Goal: Book appointment/travel/reservation

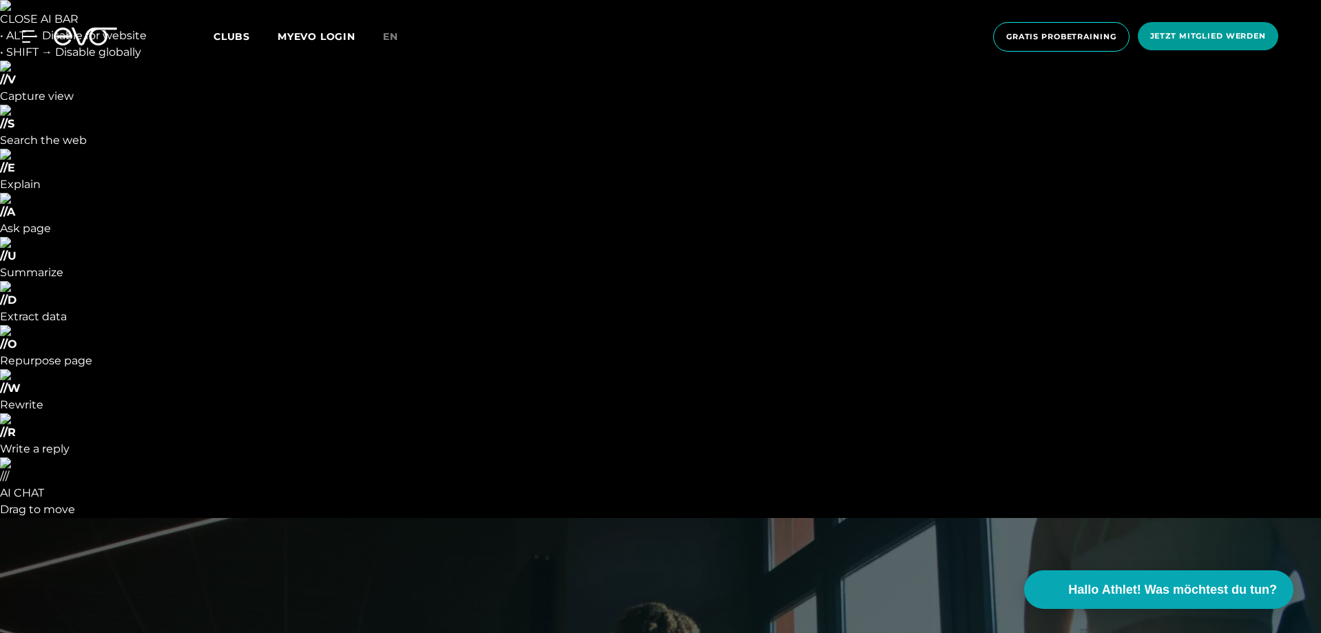
click at [1177, 34] on span "Jetzt Mitglied werden" at bounding box center [1209, 36] width 116 height 12
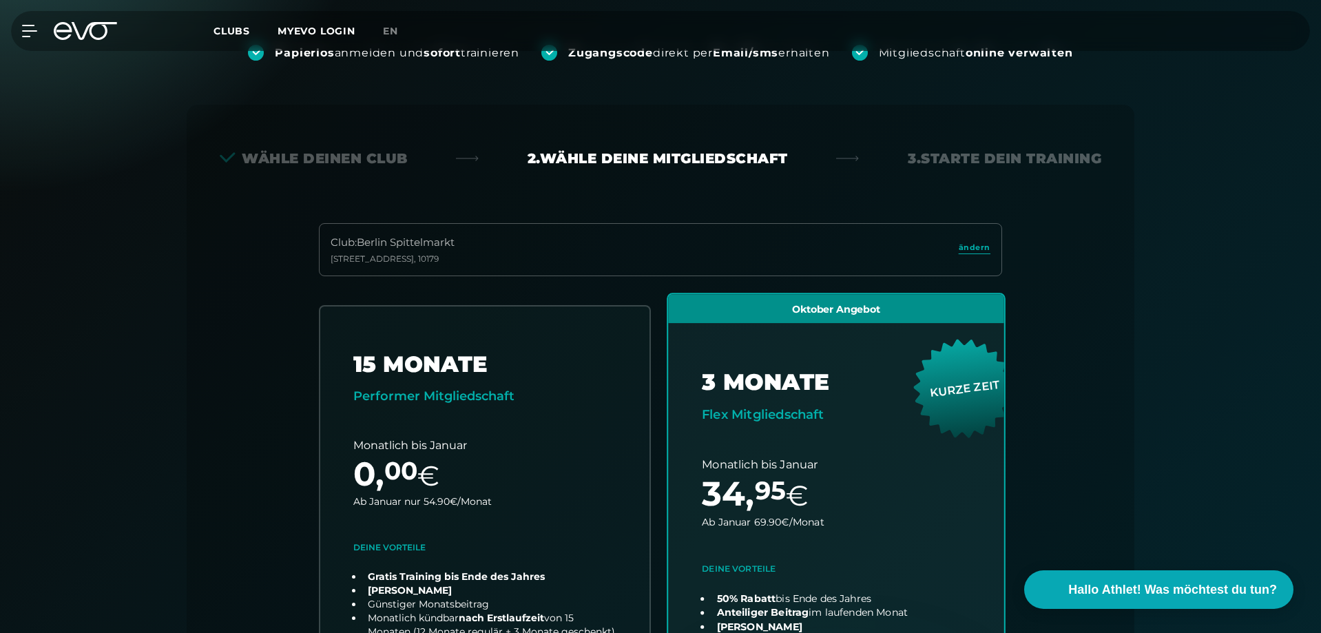
scroll to position [373, 0]
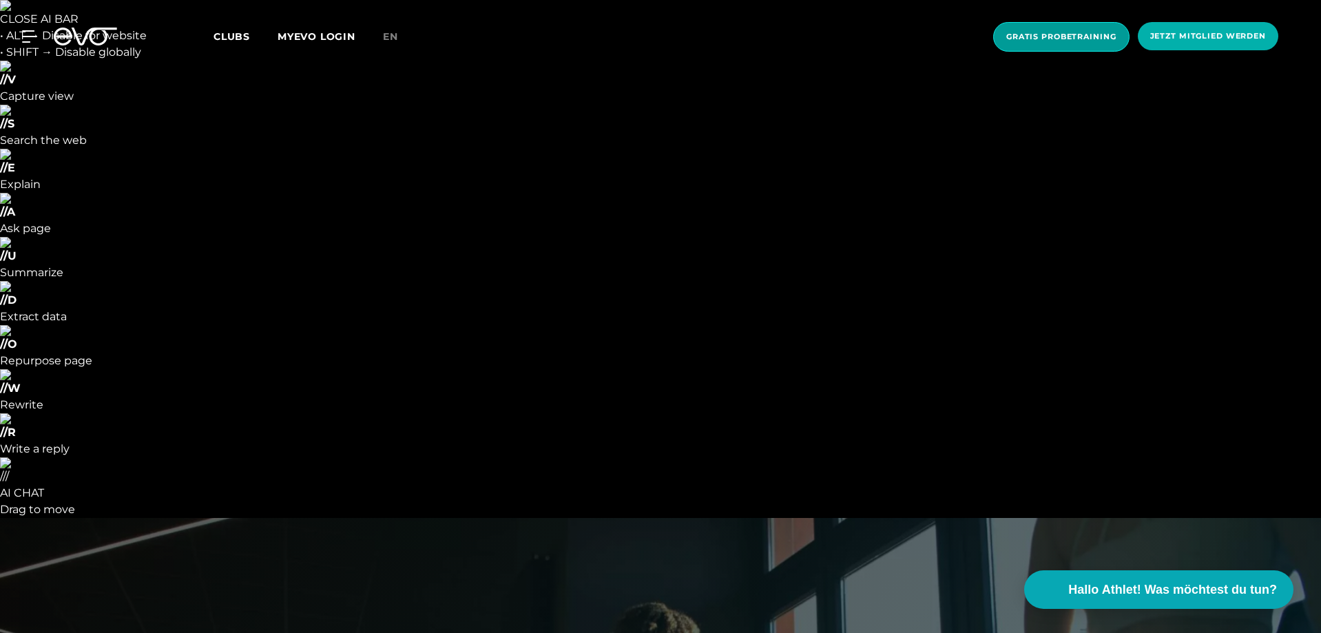
click at [1055, 37] on span "Gratis Probetraining" at bounding box center [1062, 37] width 110 height 12
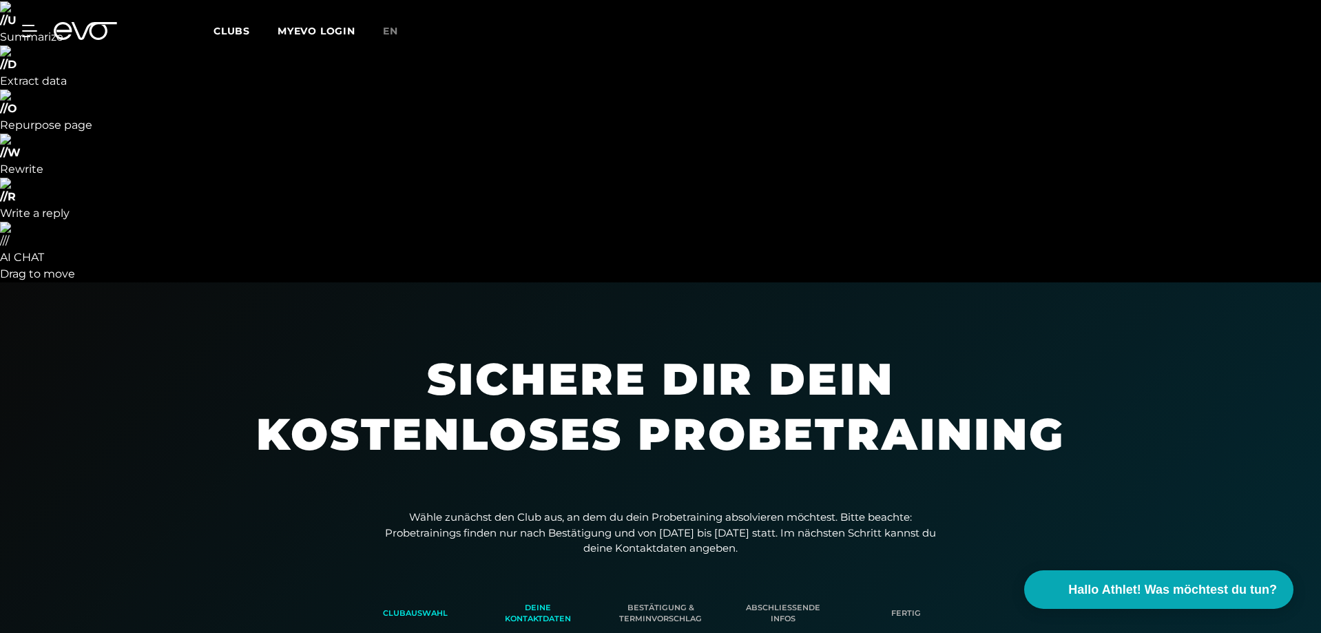
scroll to position [236, 0]
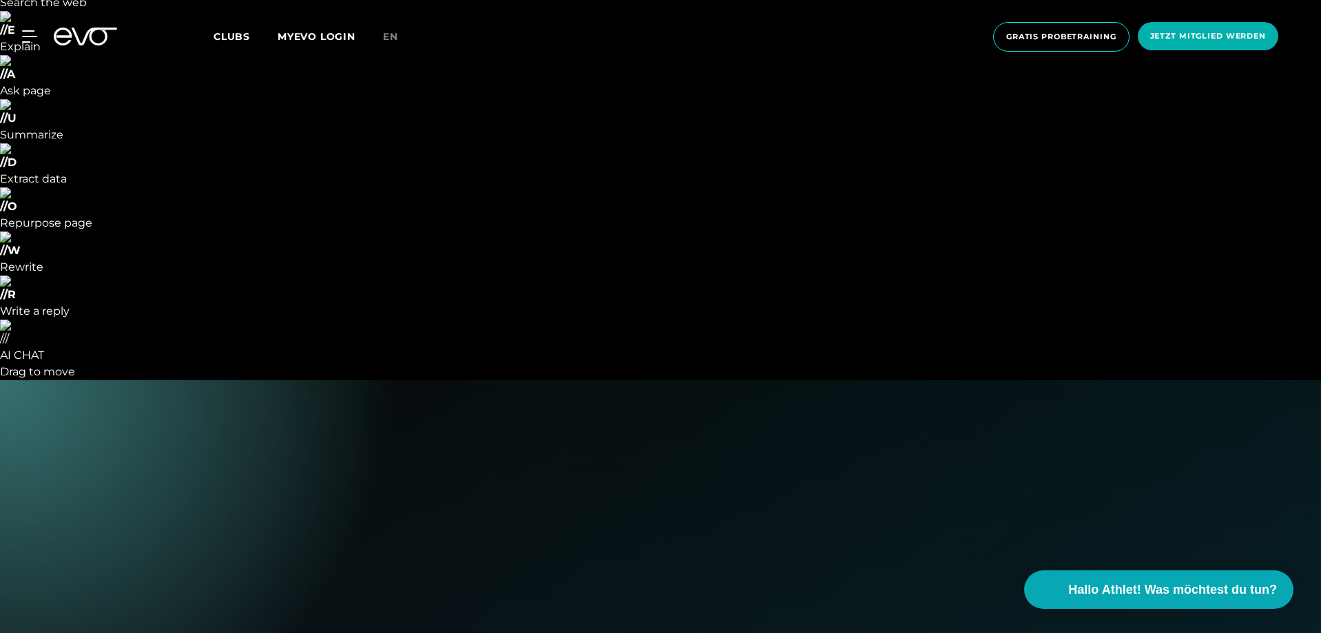
scroll to position [689, 0]
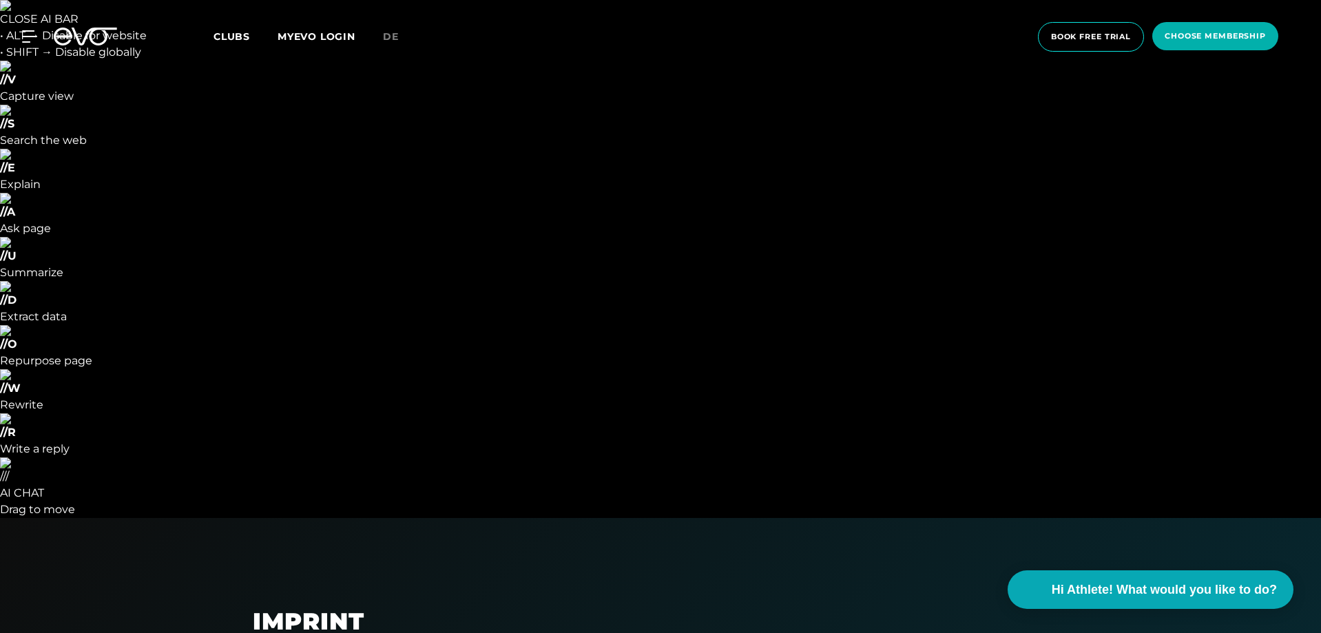
drag, startPoint x: 869, startPoint y: 222, endPoint x: 1096, endPoint y: -56, distance: 359.4
